Goal: Navigation & Orientation: Find specific page/section

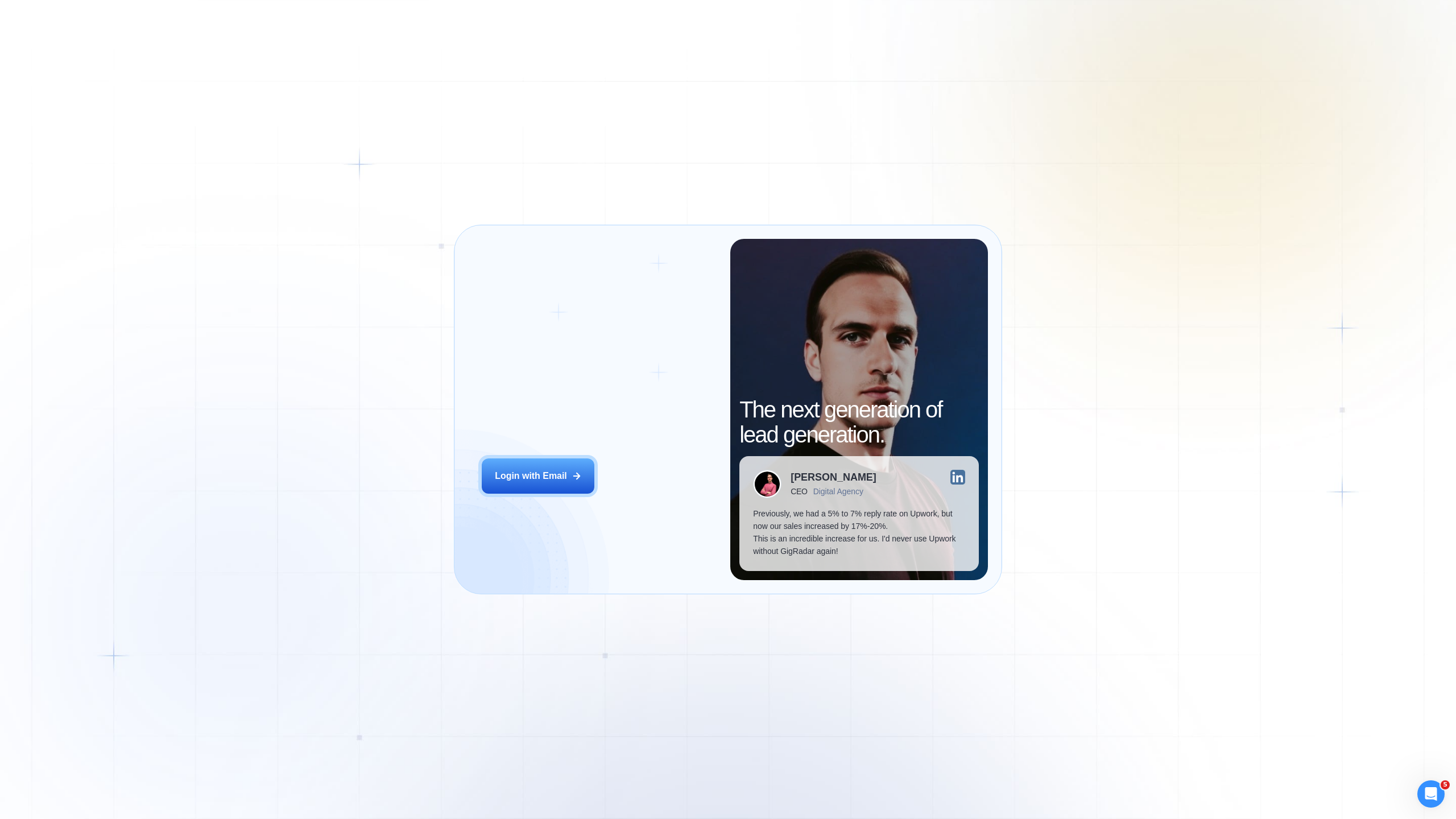
click at [516, 457] on div "Login ‍ Welcome to GigRadar. AI Business Manager for Agencies Login with Email" at bounding box center [599, 409] width 262 height 341
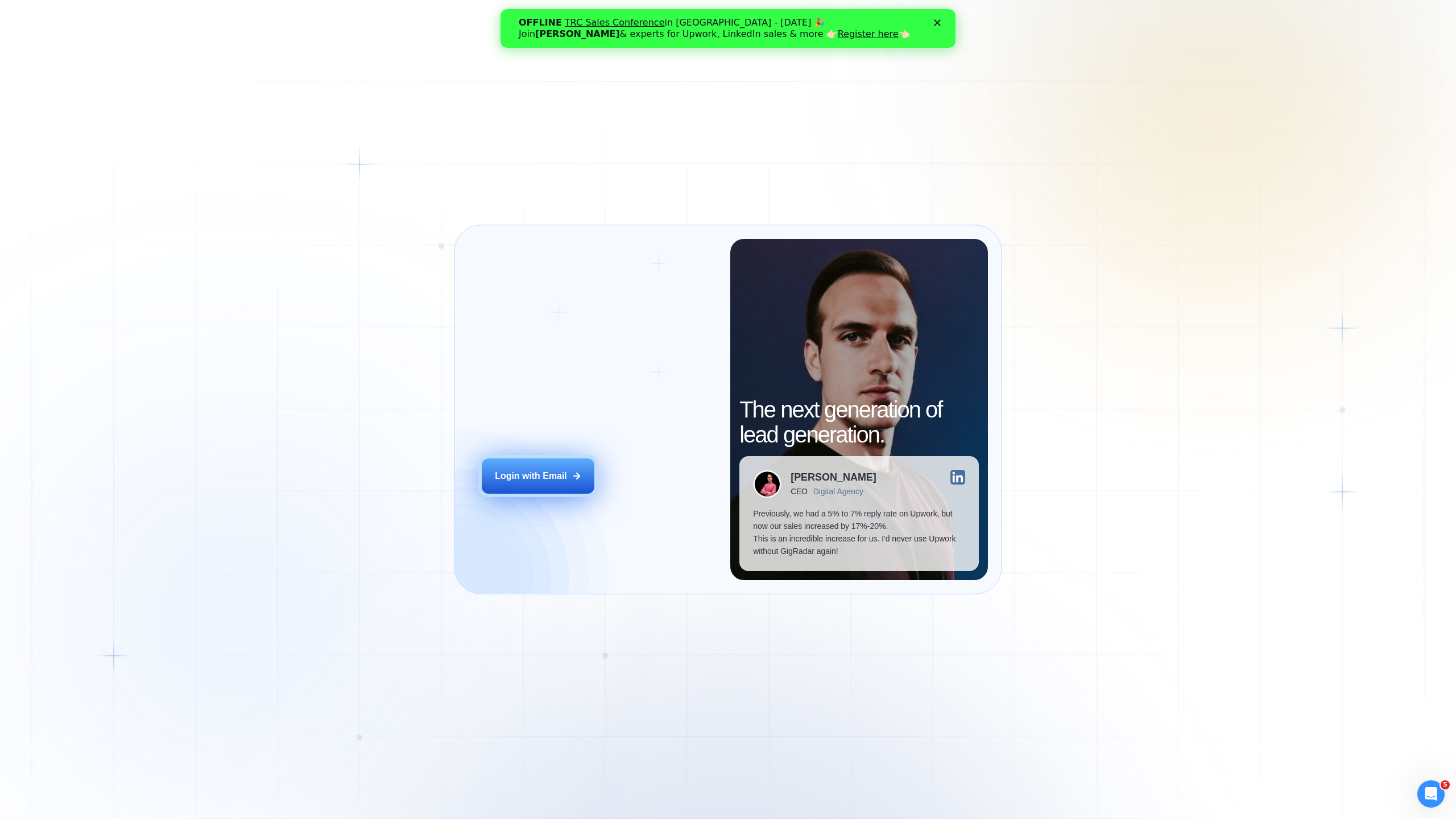
click at [513, 463] on button "Login with Email" at bounding box center [538, 476] width 113 height 35
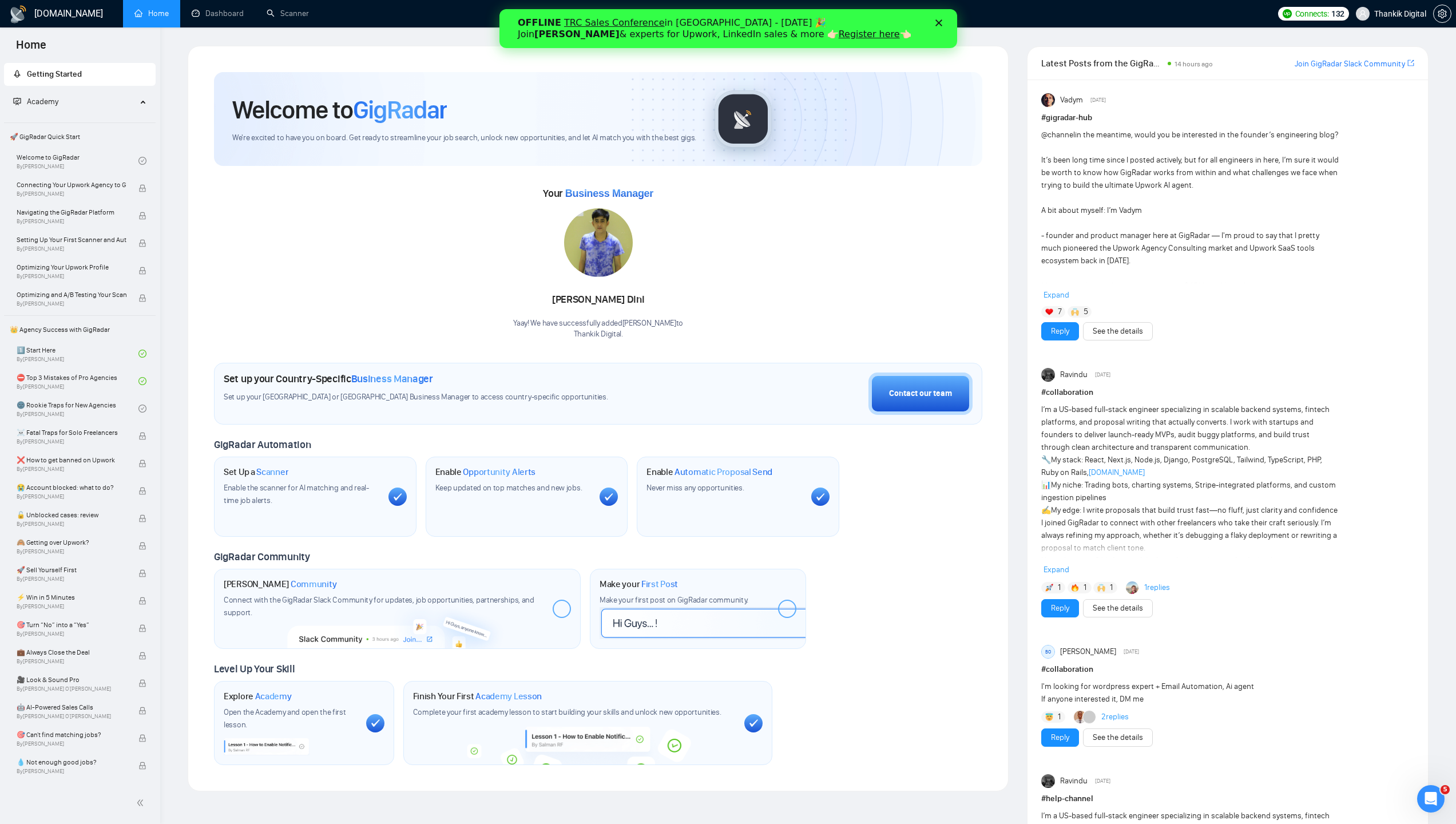
click at [838, 35] on link "Register here" at bounding box center [868, 34] width 61 height 11
click at [940, 22] on icon "Close" at bounding box center [938, 23] width 7 height 7
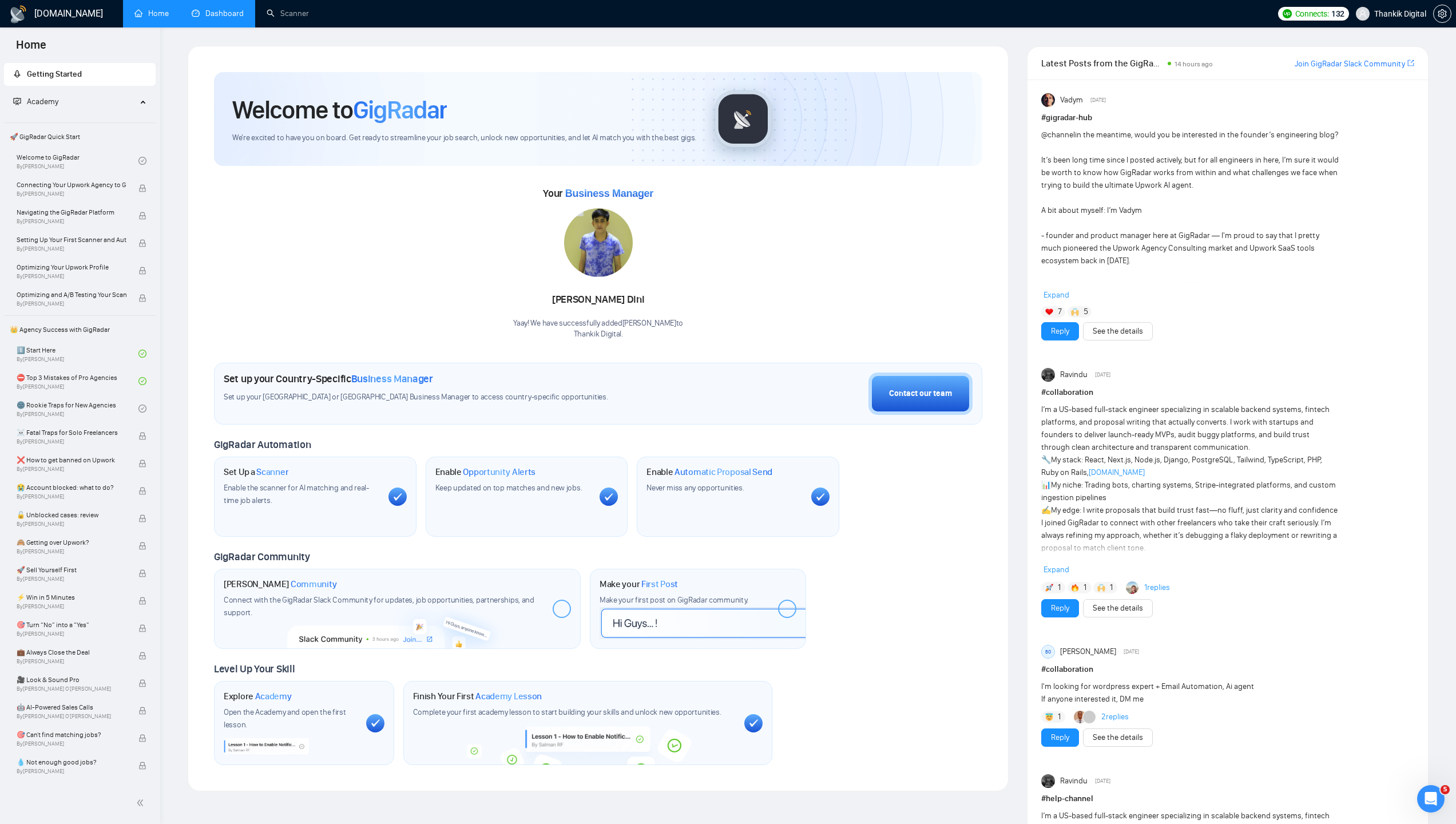
click at [226, 18] on link "Dashboard" at bounding box center [218, 14] width 52 height 9
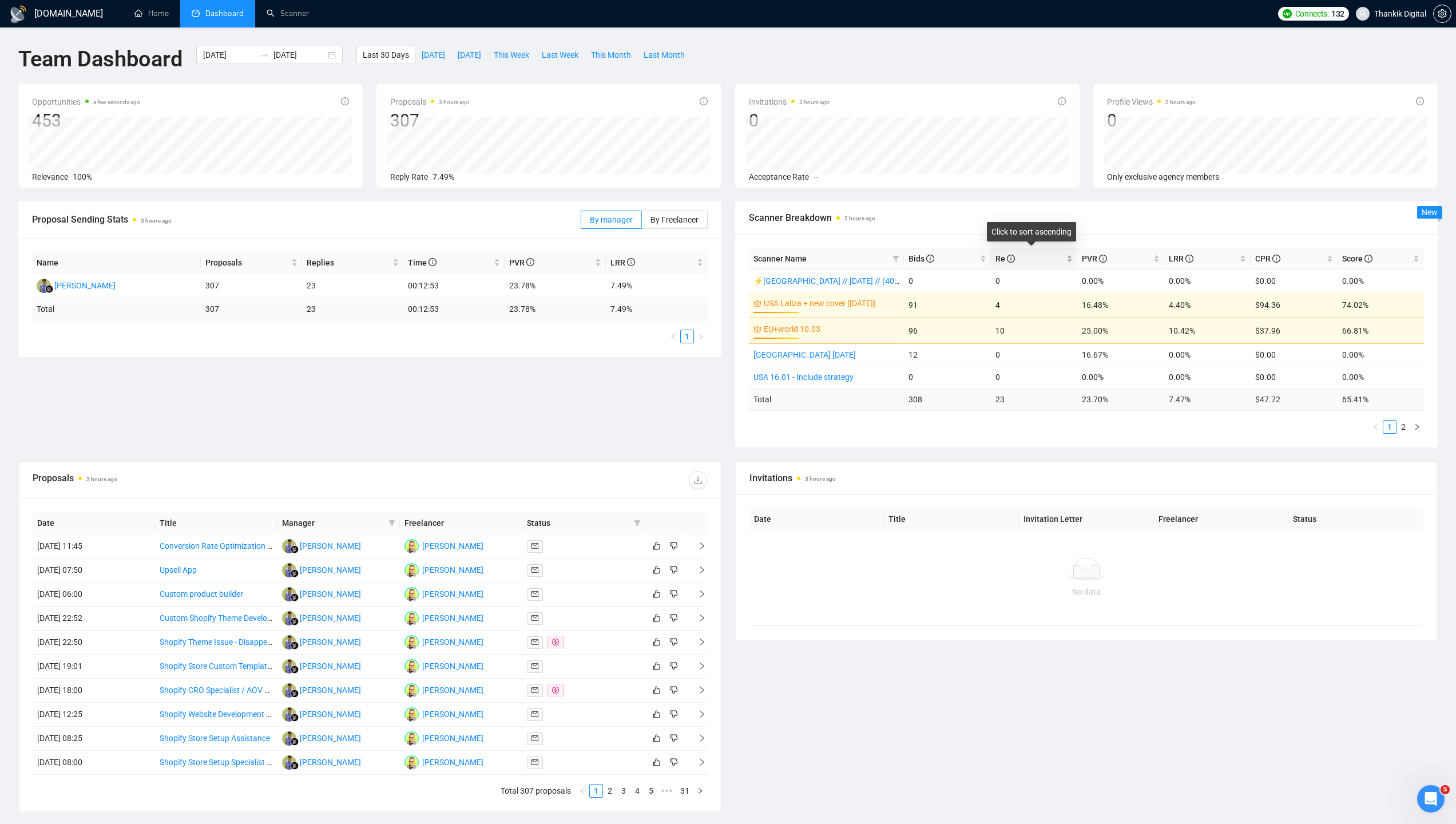
click at [1021, 258] on span "Re" at bounding box center [1030, 258] width 69 height 13
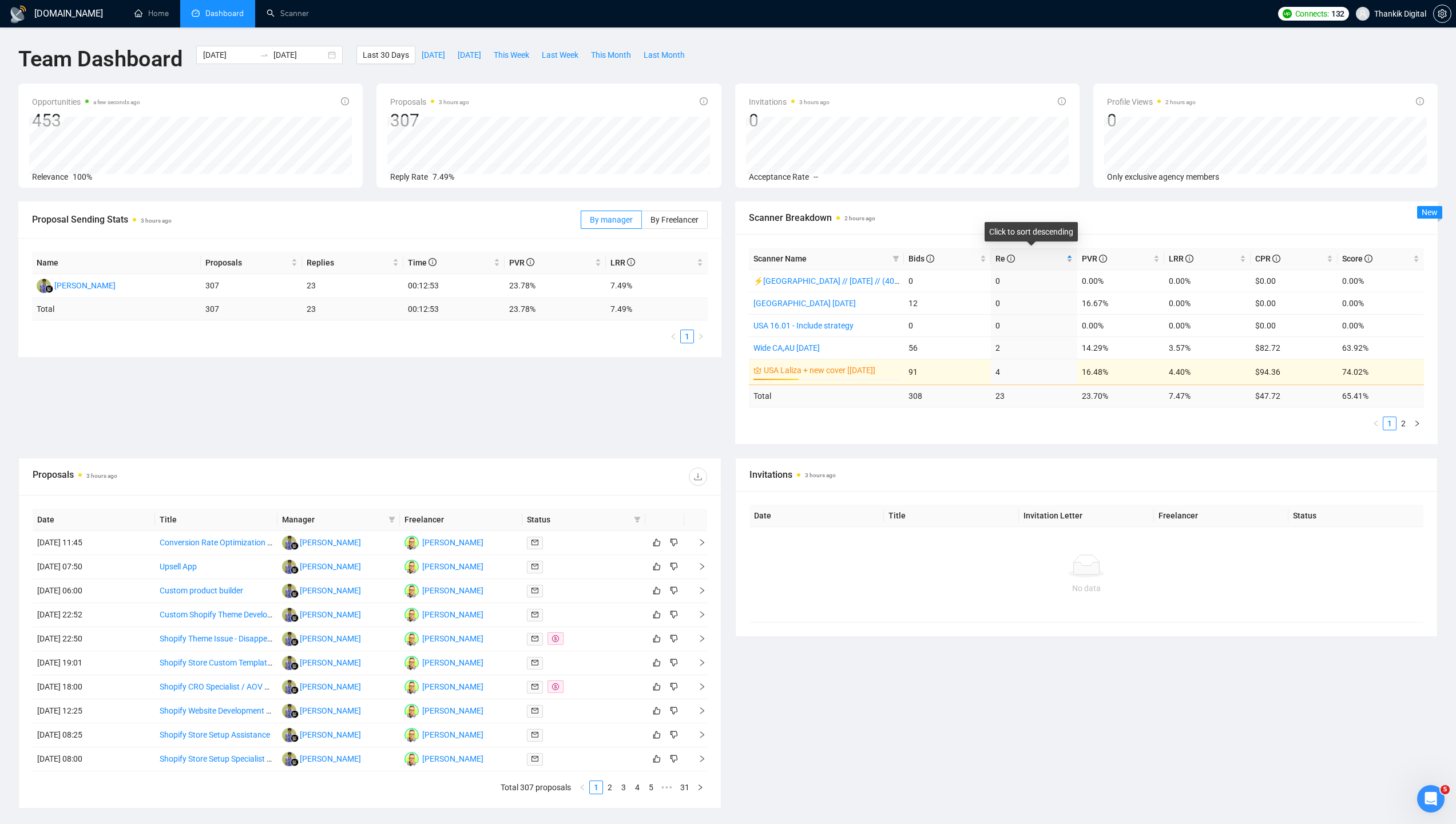
click at [1021, 258] on span "Re" at bounding box center [1030, 258] width 69 height 13
